Goal: Task Accomplishment & Management: Use online tool/utility

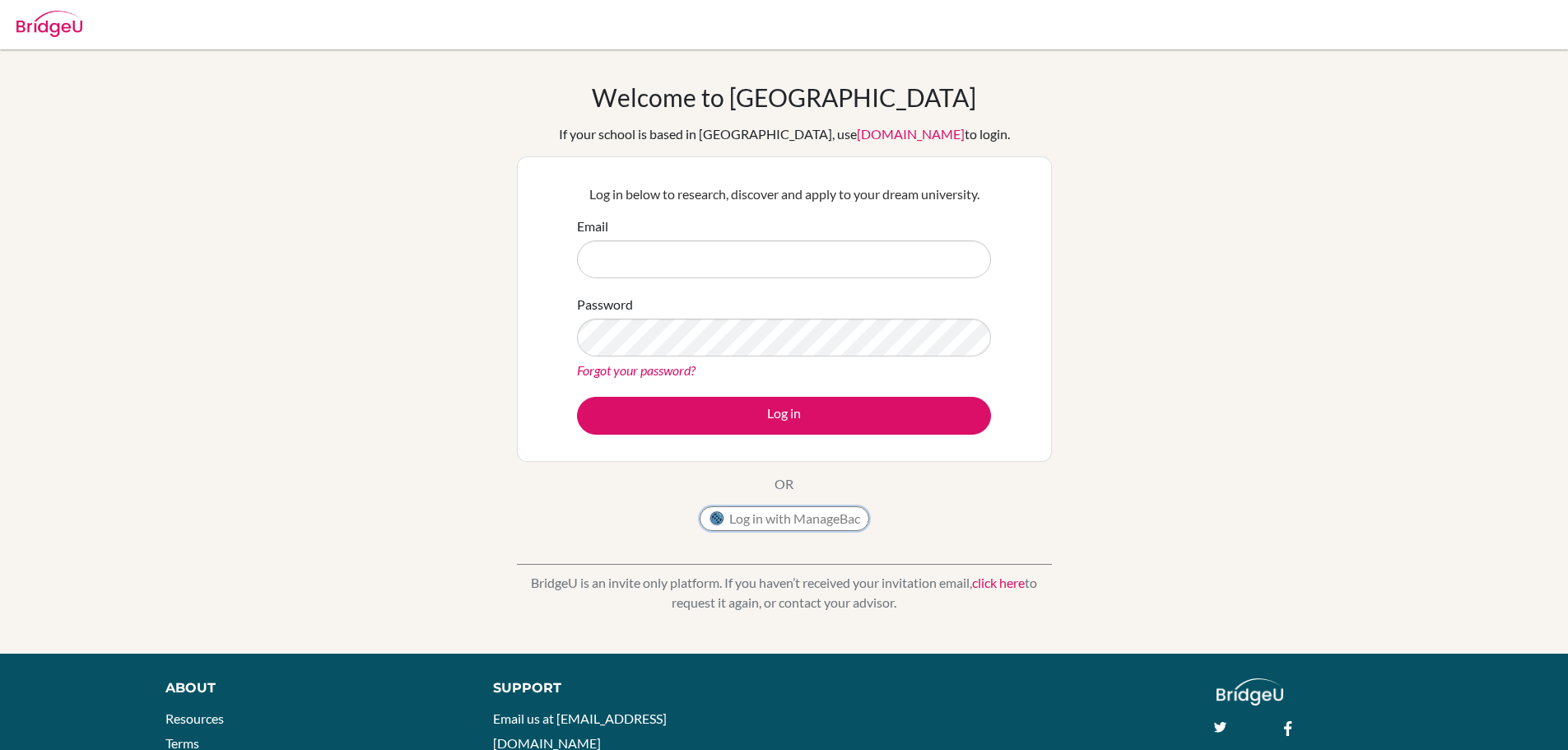
click at [795, 521] on button "Log in with ManageBac" at bounding box center [785, 519] width 170 height 25
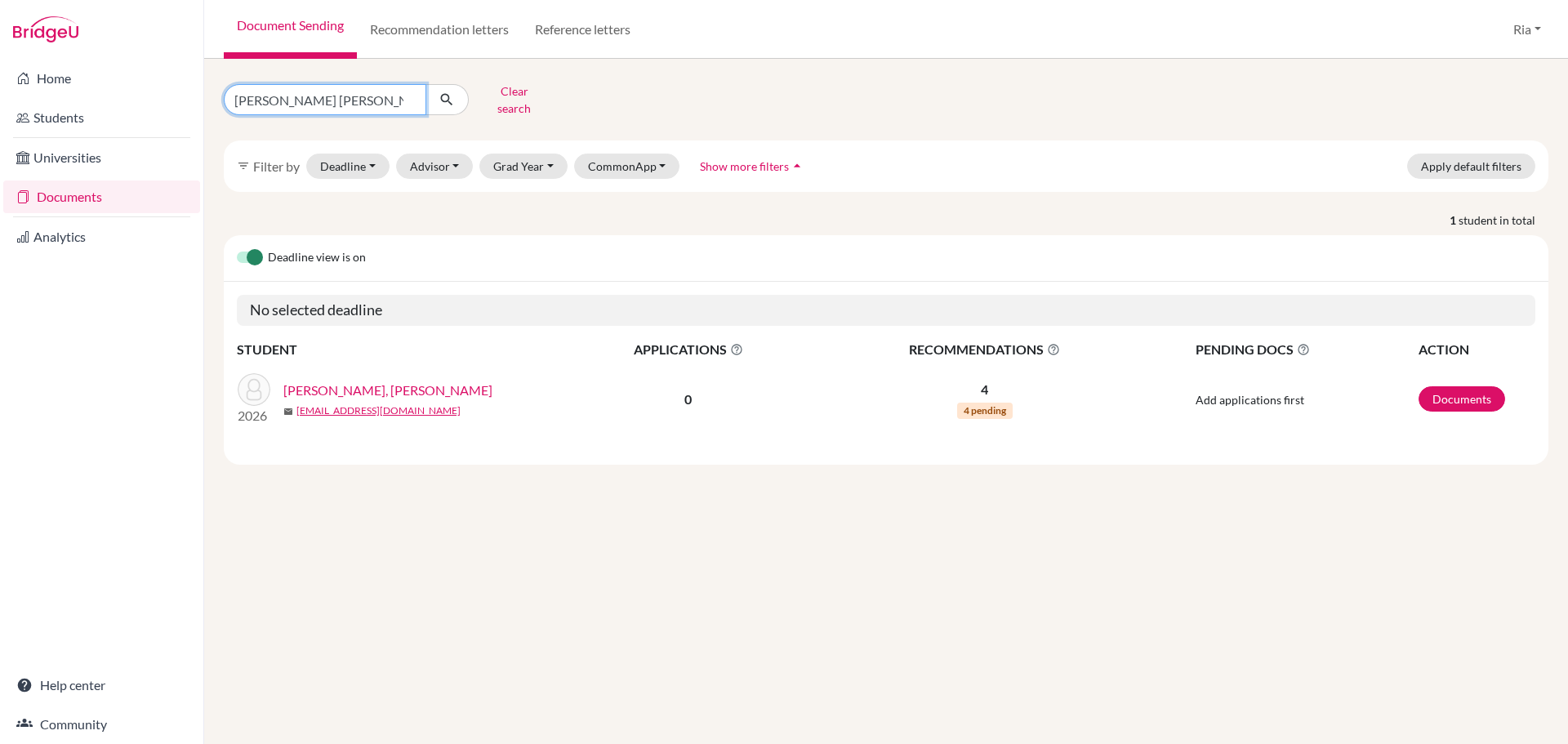
click at [409, 93] on input "cheryl josephine" at bounding box center [325, 100] width 203 height 31
type input "gabriel"
click button "submit" at bounding box center [447, 100] width 43 height 31
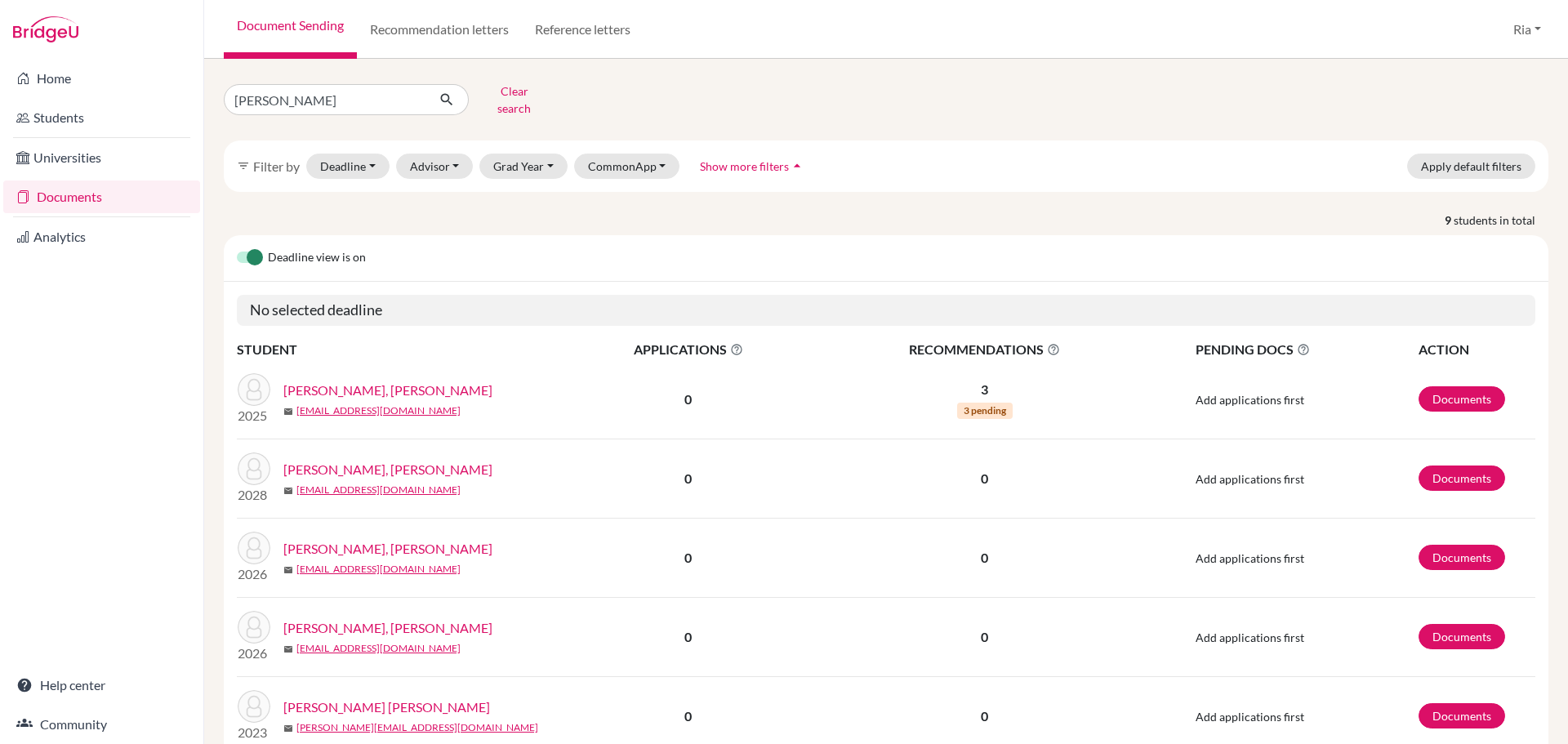
scroll to position [82, 0]
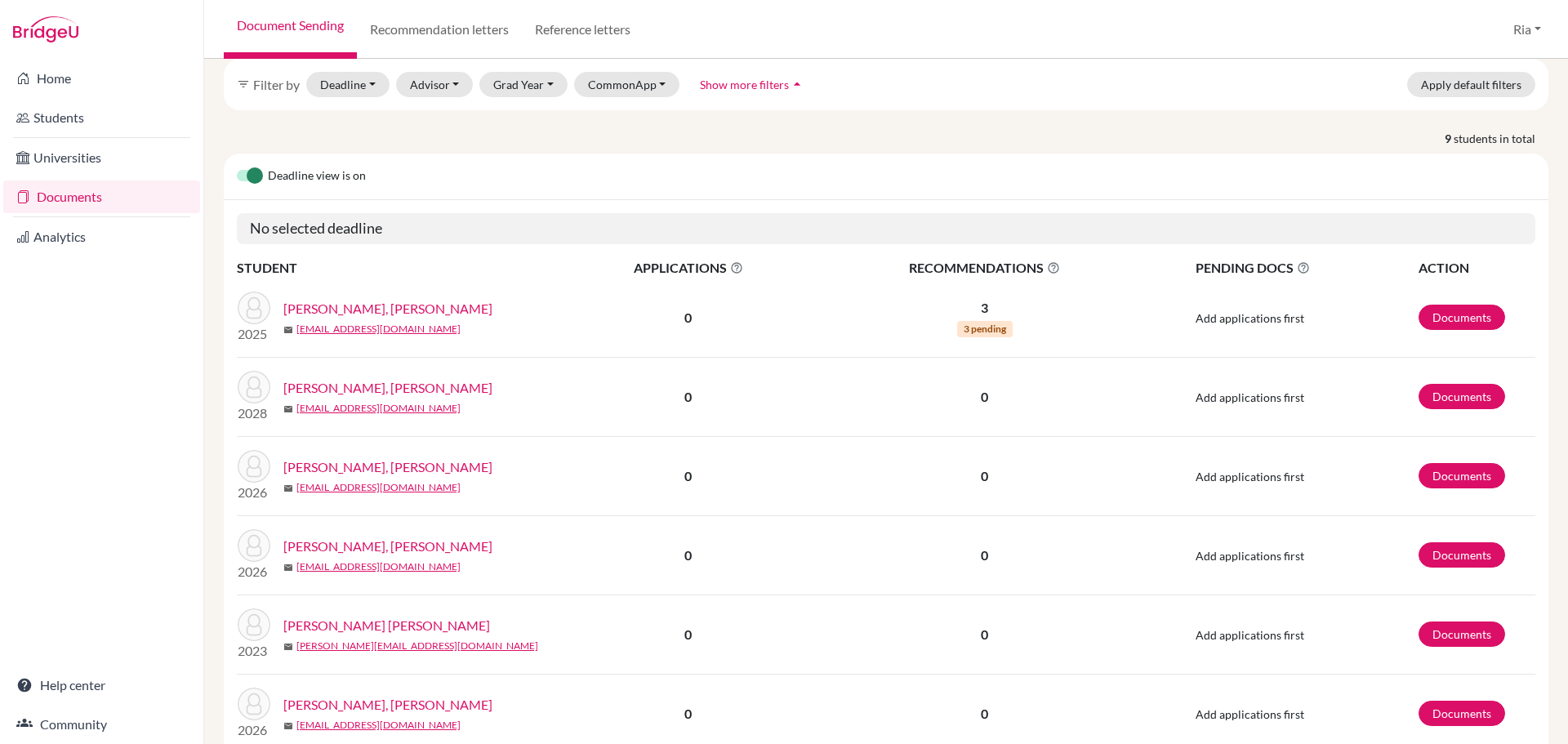
click at [332, 695] on link "[PERSON_NAME], [PERSON_NAME]" at bounding box center [388, 705] width 209 height 20
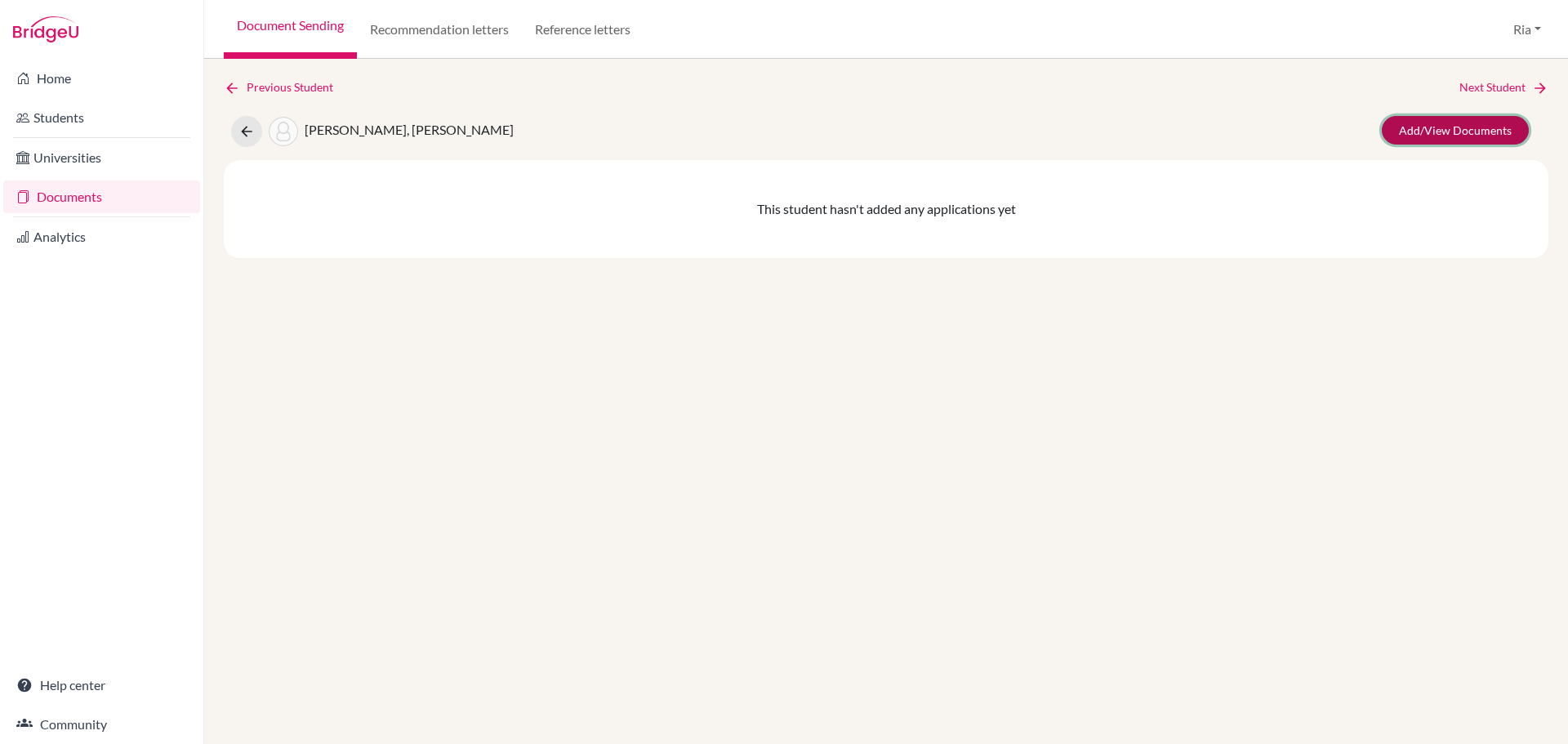
click at [1427, 131] on link "Add/View Documents" at bounding box center [1456, 130] width 147 height 29
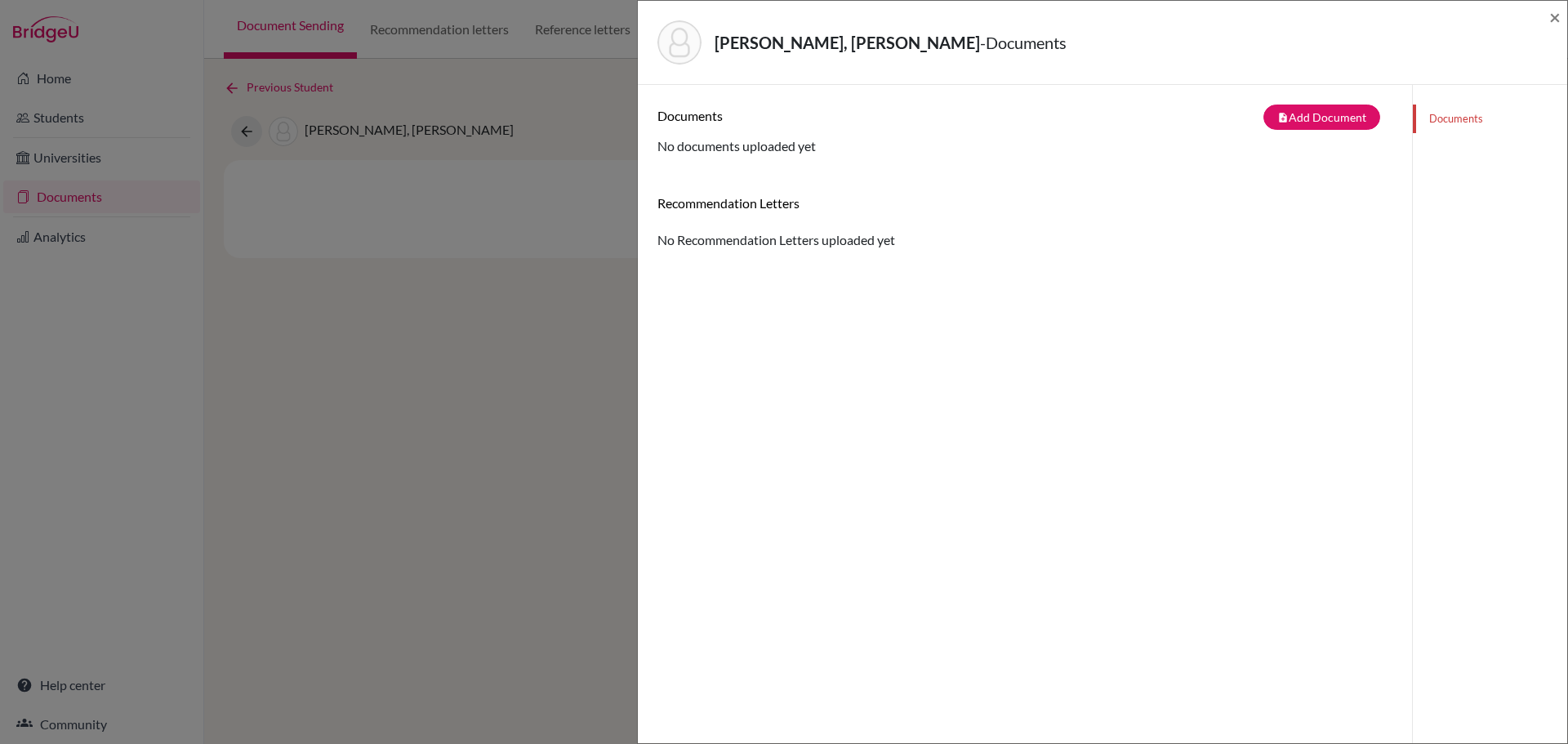
click at [486, 439] on div "[PERSON_NAME], [PERSON_NAME] - Documents × Documents note_add Add Document Docu…" at bounding box center [784, 372] width 1568 height 744
click at [1554, 13] on span "×" at bounding box center [1555, 17] width 12 height 24
